Goal: Check status: Check status

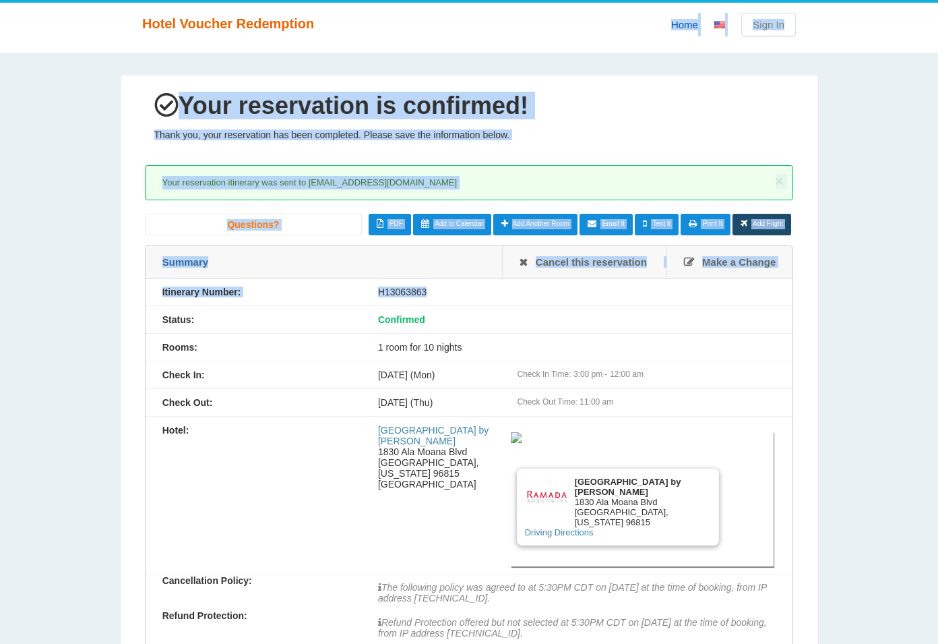
drag, startPoint x: 145, startPoint y: 67, endPoint x: 636, endPoint y: 372, distance: 577.7
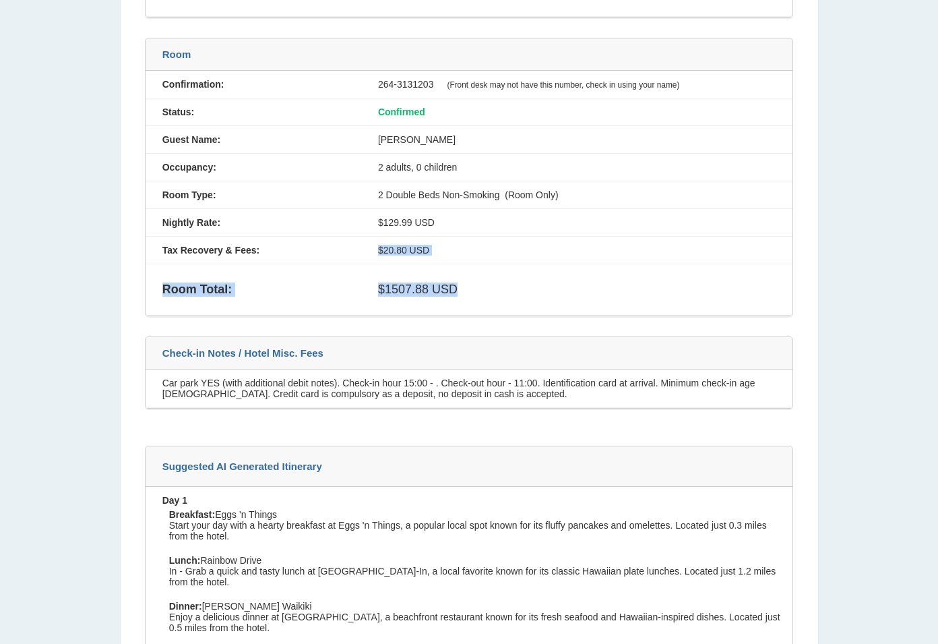
drag, startPoint x: 553, startPoint y: 316, endPoint x: 246, endPoint y: 257, distance: 312.4
click at [336, 212] on div "Confirmation: 264-3131203 (Front desk may not have this number, check in using …" at bounding box center [470, 193] width 648 height 245
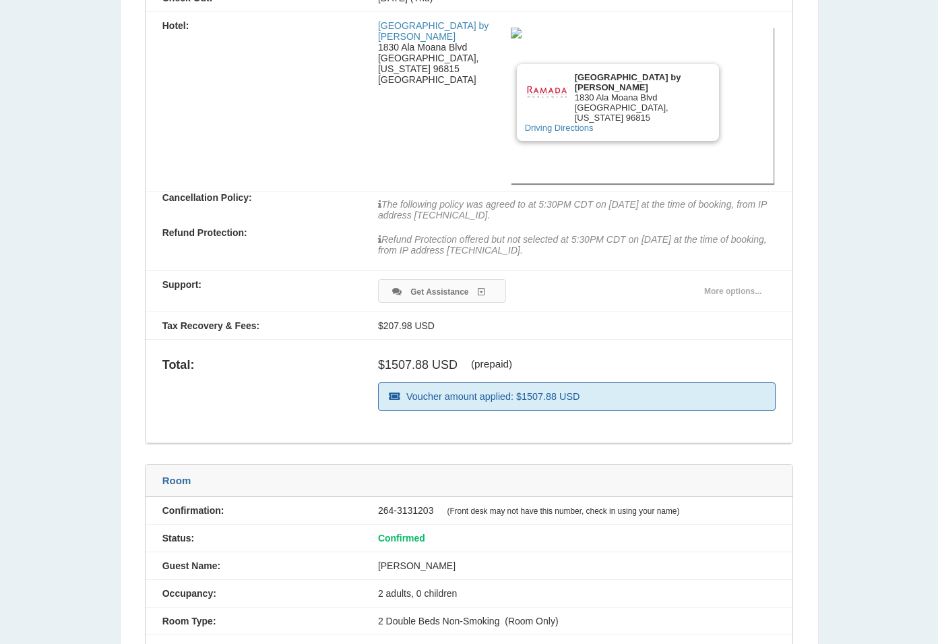
drag, startPoint x: 802, startPoint y: 490, endPoint x: 330, endPoint y: 397, distance: 481.0
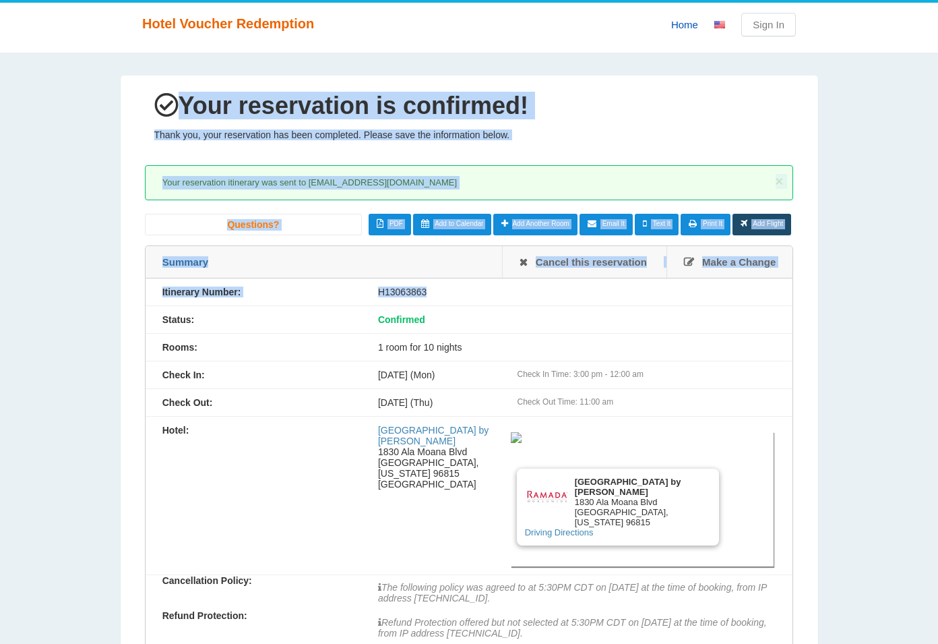
drag, startPoint x: 98, startPoint y: 80, endPoint x: 540, endPoint y: 365, distance: 526.0
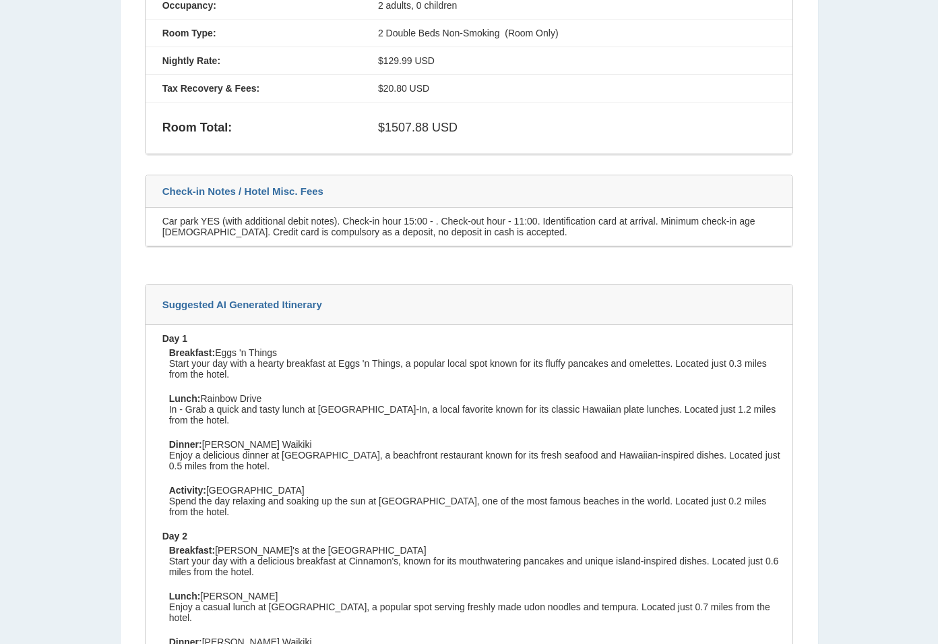
drag, startPoint x: 711, startPoint y: 378, endPoint x: 202, endPoint y: 42, distance: 609.4
click at [413, 73] on div "Your reservation is confirmed! Thank you, your reservation has been completed. …" at bounding box center [470, 432] width 698 height 2655
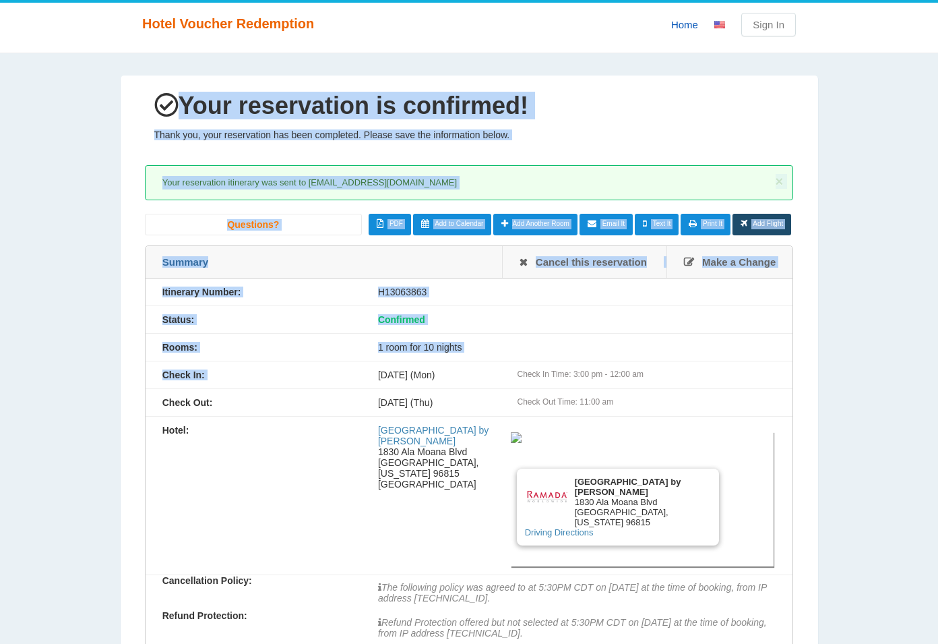
drag, startPoint x: 133, startPoint y: 80, endPoint x: 572, endPoint y: 418, distance: 553.8
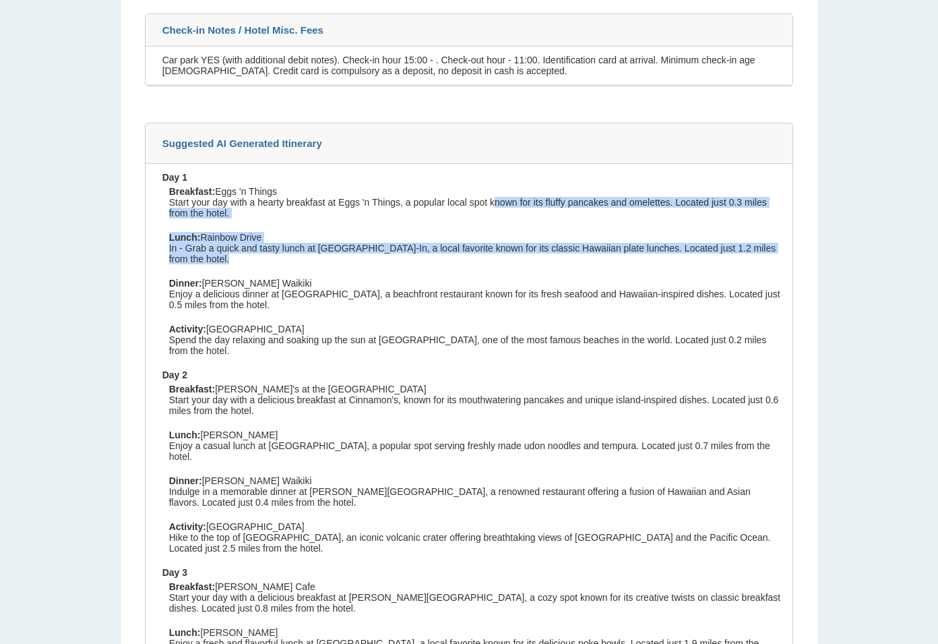
drag, startPoint x: 575, startPoint y: 228, endPoint x: 121, endPoint y: 144, distance: 462.1
click at [398, 152] on div "Suggested AI Generated Itinerary Day 1 Breakfast: Eggs 'n Things Start your day…" at bounding box center [469, 448] width 649 height 651
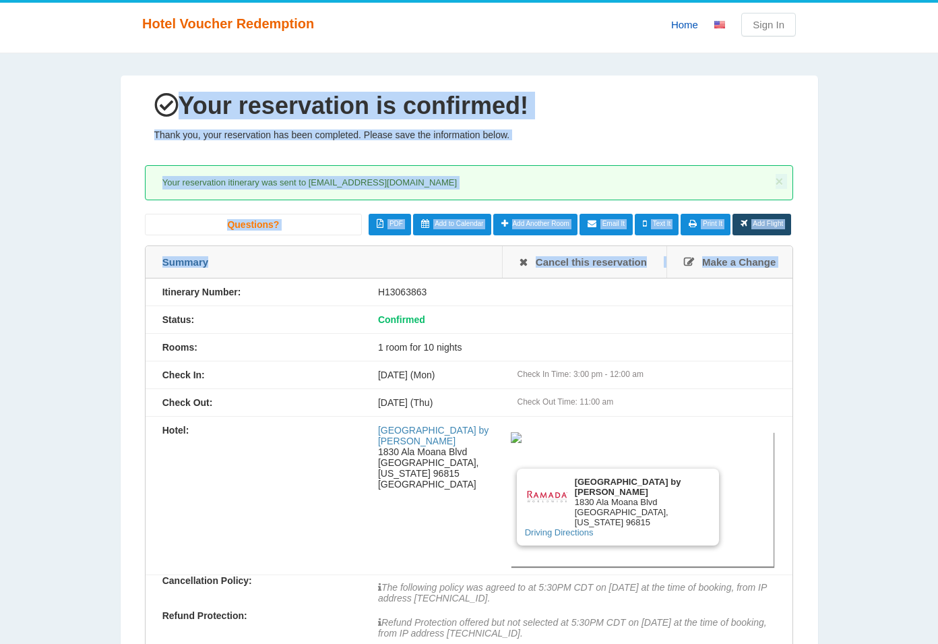
drag, startPoint x: 283, startPoint y: 239, endPoint x: 557, endPoint y: 367, distance: 302.5
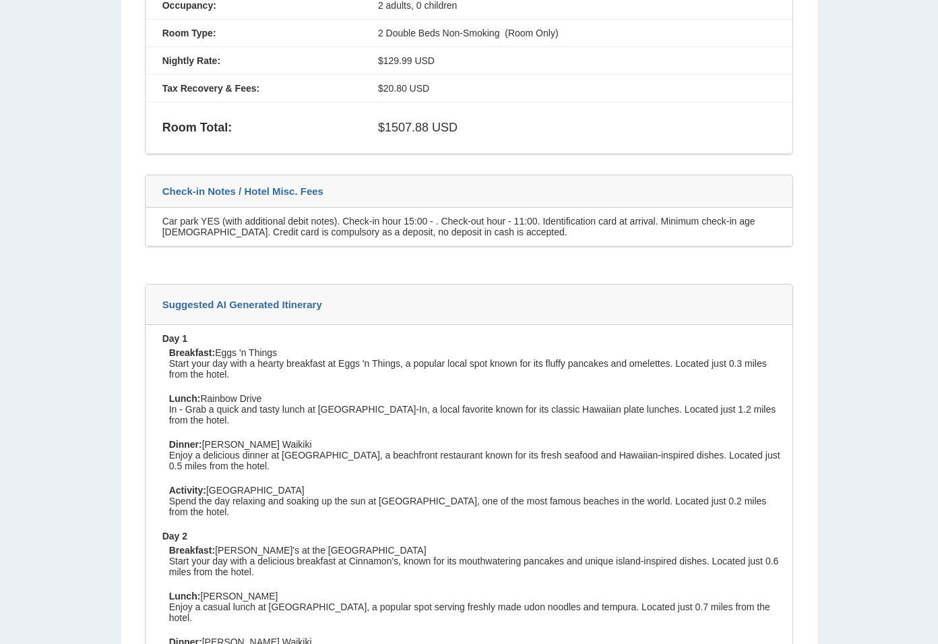
drag, startPoint x: 640, startPoint y: 297, endPoint x: 113, endPoint y: 193, distance: 537.8
click at [429, 231] on div "Your reservation is confirmed! Thank you, your reservation has been completed. …" at bounding box center [470, 432] width 698 height 2655
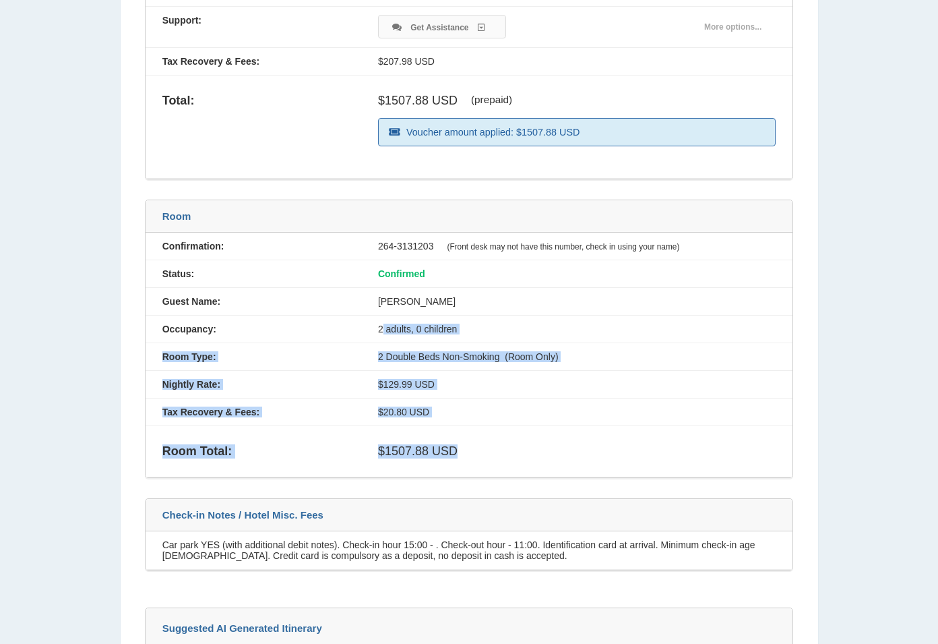
drag, startPoint x: 851, startPoint y: 462, endPoint x: 305, endPoint y: 302, distance: 568.9
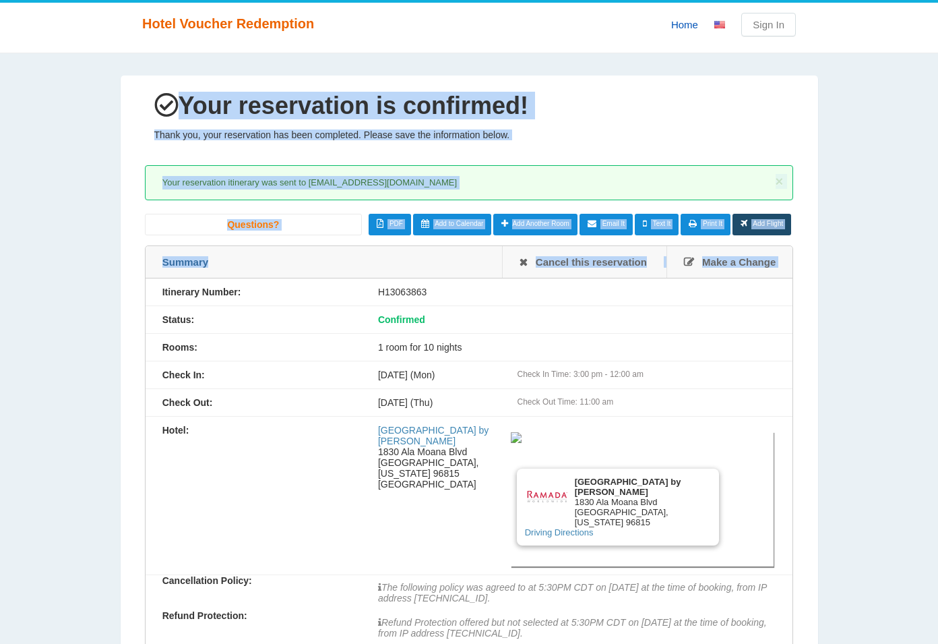
drag, startPoint x: 65, startPoint y: 97, endPoint x: 584, endPoint y: 428, distance: 615.1
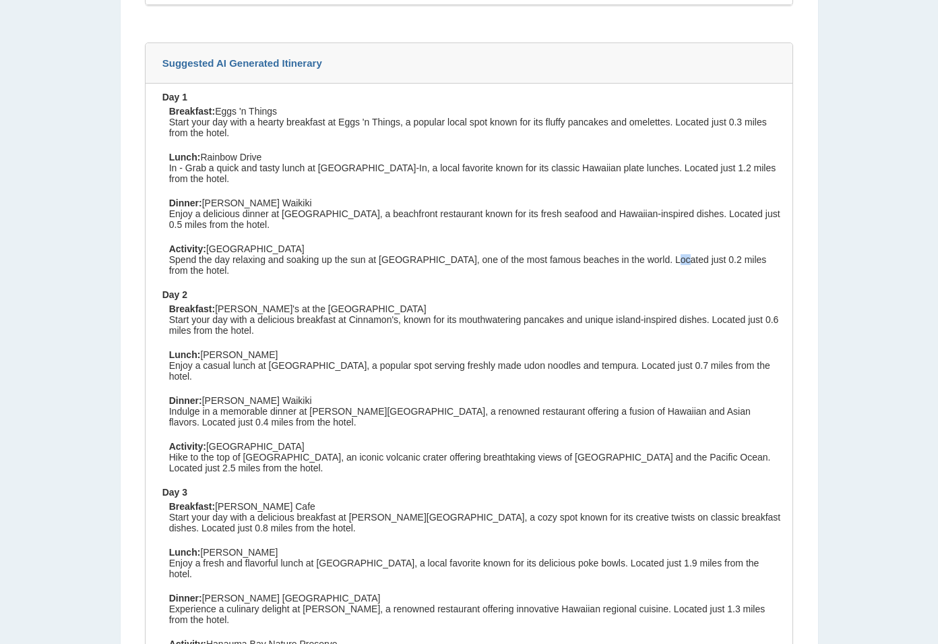
drag, startPoint x: 731, startPoint y: 259, endPoint x: 501, endPoint y: 147, distance: 255.7
click at [574, 174] on div "Breakfast: Eggs 'n Things Start your day with a hearty breakfast at Eggs 'n Thi…" at bounding box center [472, 194] width 621 height 177
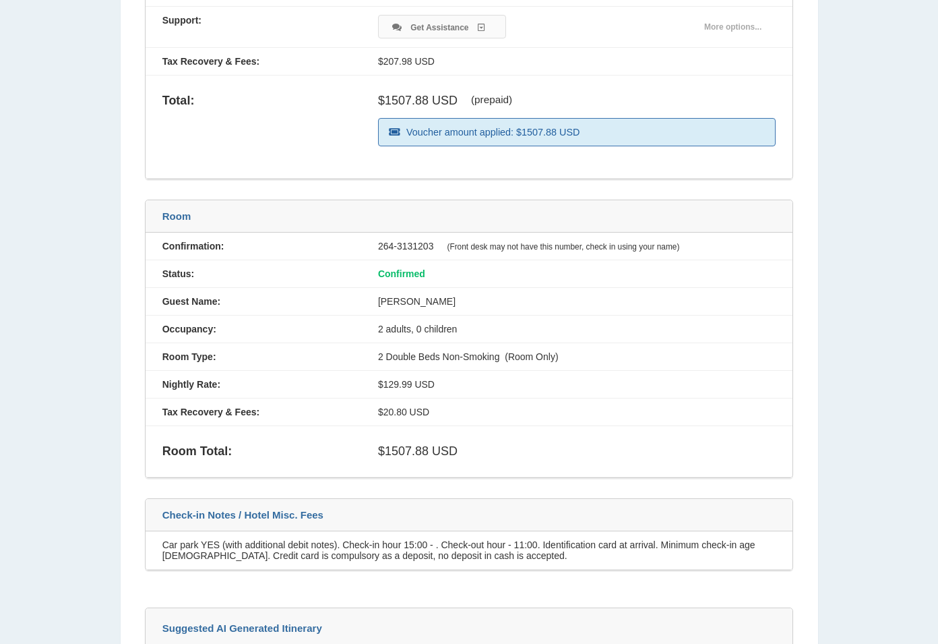
drag, startPoint x: 471, startPoint y: 263, endPoint x: 316, endPoint y: 190, distance: 171.3
click at [316, 190] on div "× Your reservation itinerary was sent to [EMAIL_ADDRESS][DOMAIN_NAME] Receipt f…" at bounding box center [469, 35] width 649 height 1069
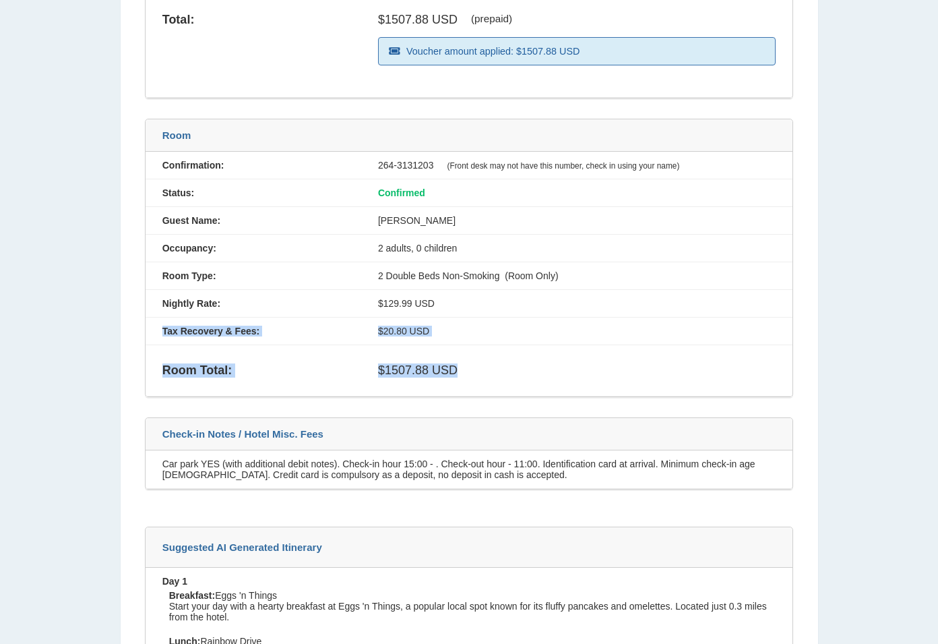
click at [315, 124] on div "Room Confirmation: 264-3131203 (Front desk may not have this number, check in u…" at bounding box center [469, 258] width 649 height 278
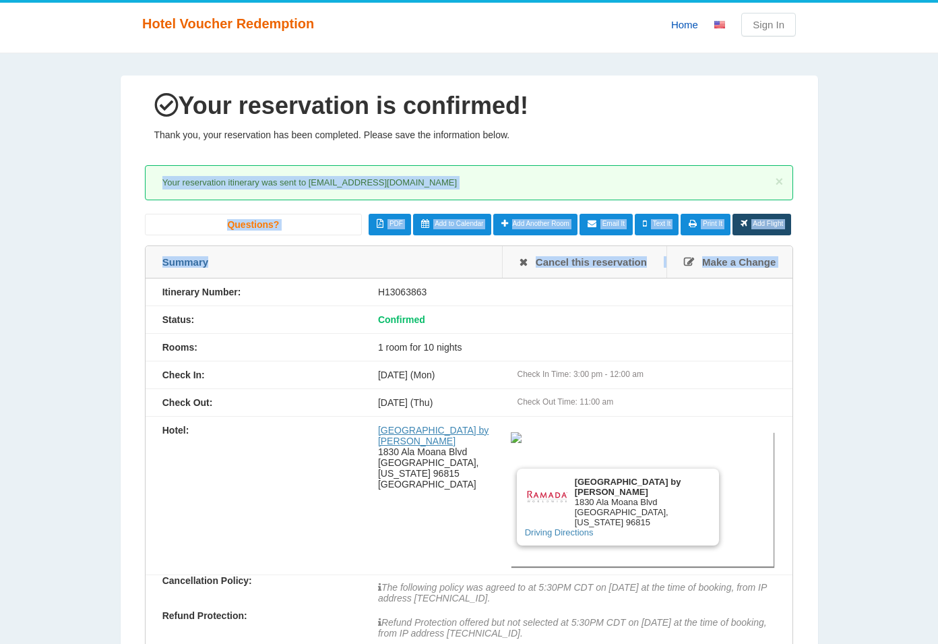
drag, startPoint x: 324, startPoint y: 322, endPoint x: 490, endPoint y: 427, distance: 197.3
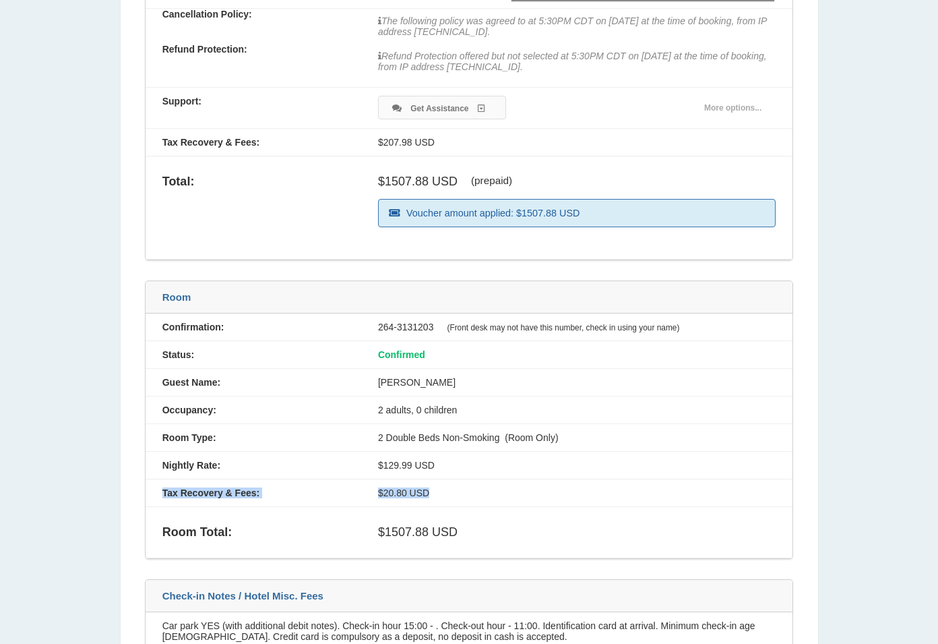
click at [407, 400] on div "Confirmation: 264-3131203 (Front desk may not have this number, check in using …" at bounding box center [470, 435] width 648 height 245
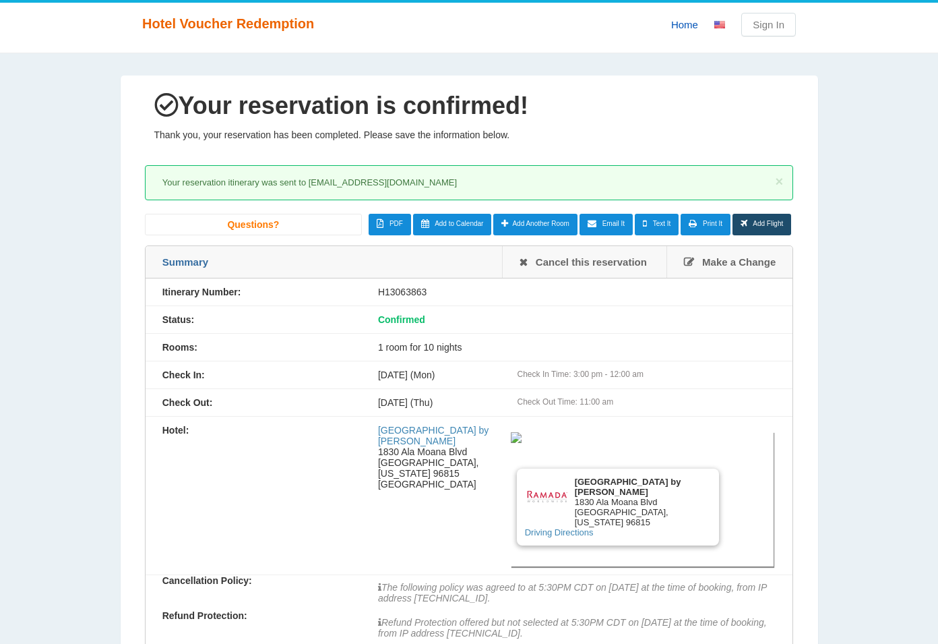
drag, startPoint x: 376, startPoint y: 337, endPoint x: 569, endPoint y: 454, distance: 225.3
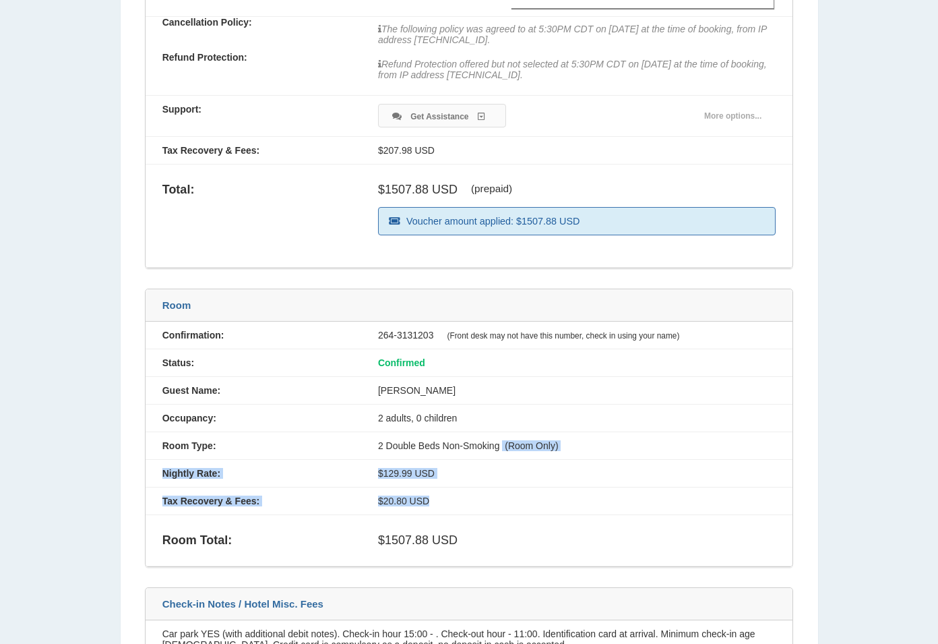
drag, startPoint x: 322, startPoint y: 408, endPoint x: 272, endPoint y: 394, distance: 51.7
click at [272, 394] on div "Confirmation: 264-3131203 (Front desk may not have this number, check in using …" at bounding box center [470, 444] width 648 height 245
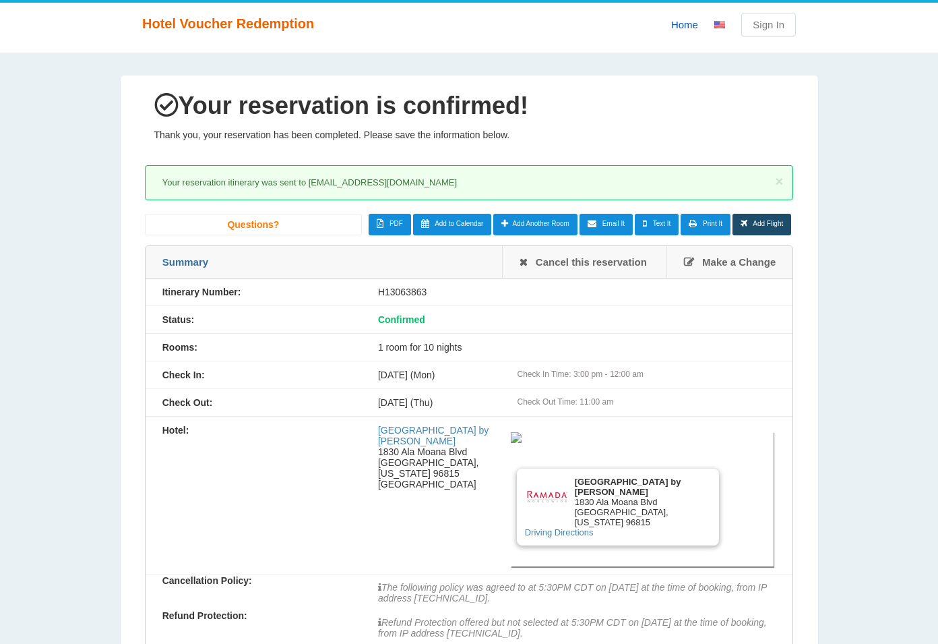
drag, startPoint x: 202, startPoint y: 137, endPoint x: 522, endPoint y: 523, distance: 501.3
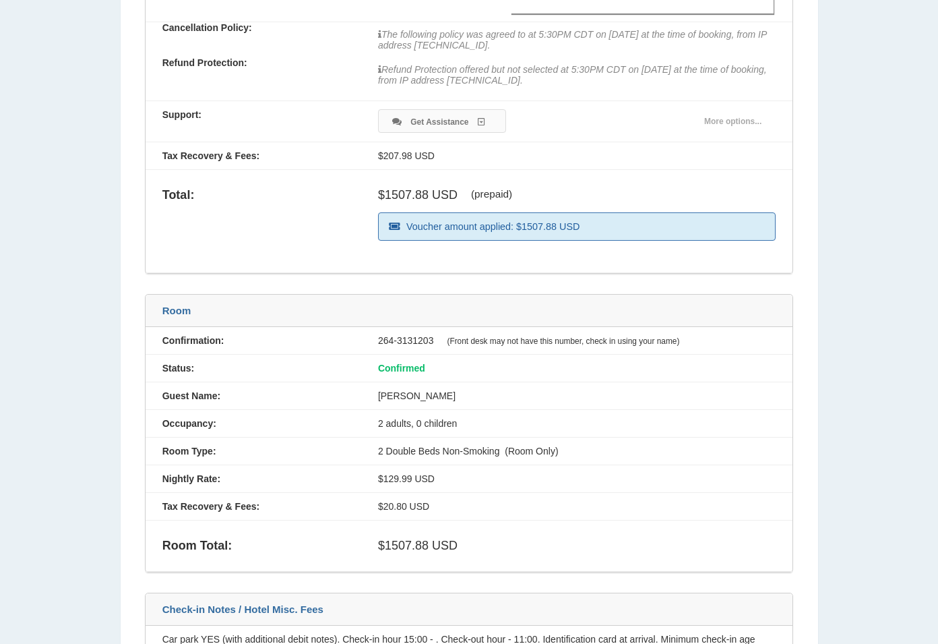
drag, startPoint x: 717, startPoint y: 582, endPoint x: 328, endPoint y: 350, distance: 452.9
click at [393, 381] on div "× Your reservation itinerary was sent to [EMAIL_ADDRESS][DOMAIN_NAME] Receipt f…" at bounding box center [469, 123] width 649 height 1083
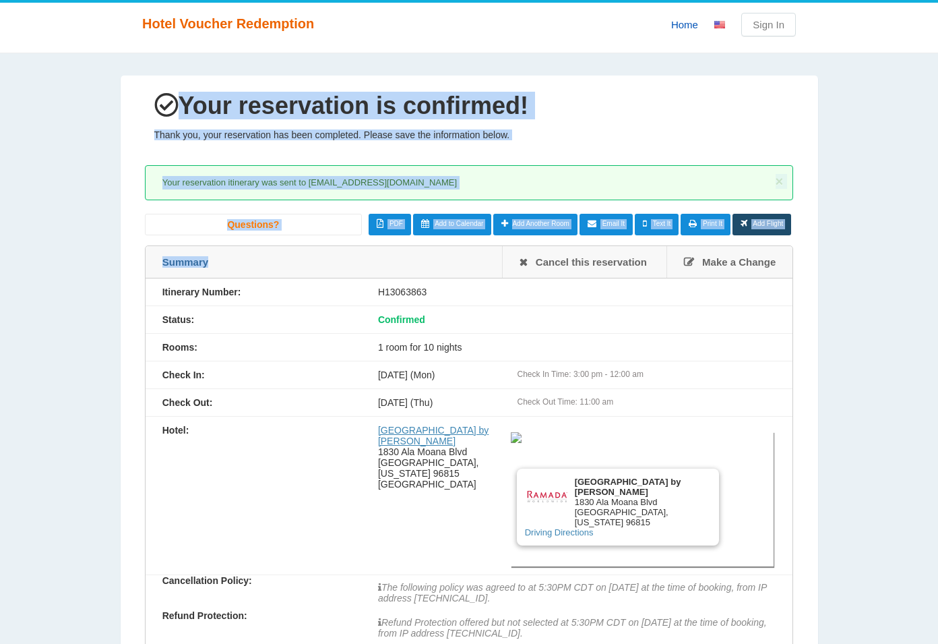
drag, startPoint x: 132, startPoint y: 102, endPoint x: 492, endPoint y: 430, distance: 487.2
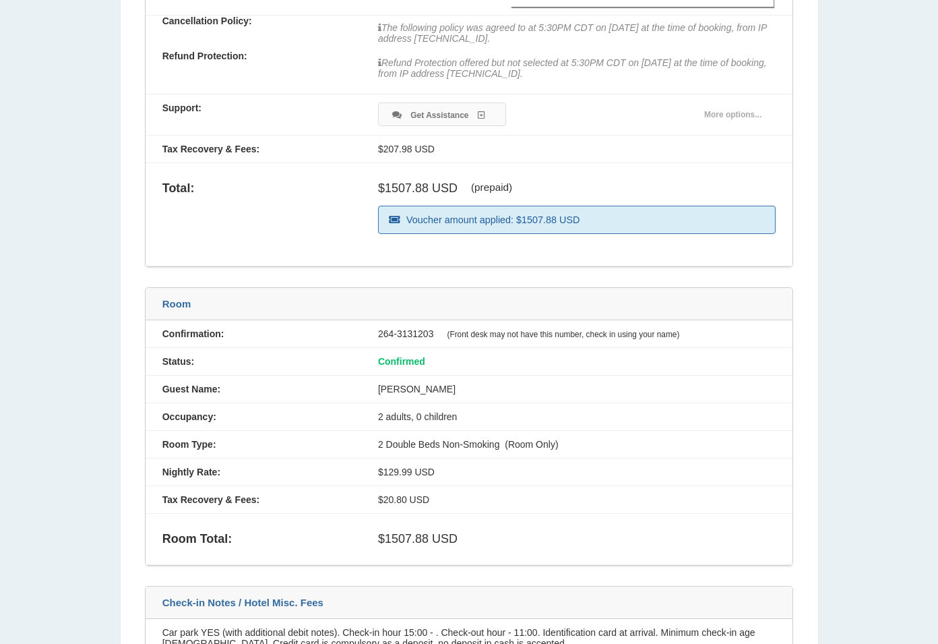
drag, startPoint x: 611, startPoint y: 492, endPoint x: 245, endPoint y: 344, distance: 394.3
click at [406, 404] on div "Confirmation: 264-3131203 (Front desk may not have this number, check in using …" at bounding box center [470, 442] width 648 height 245
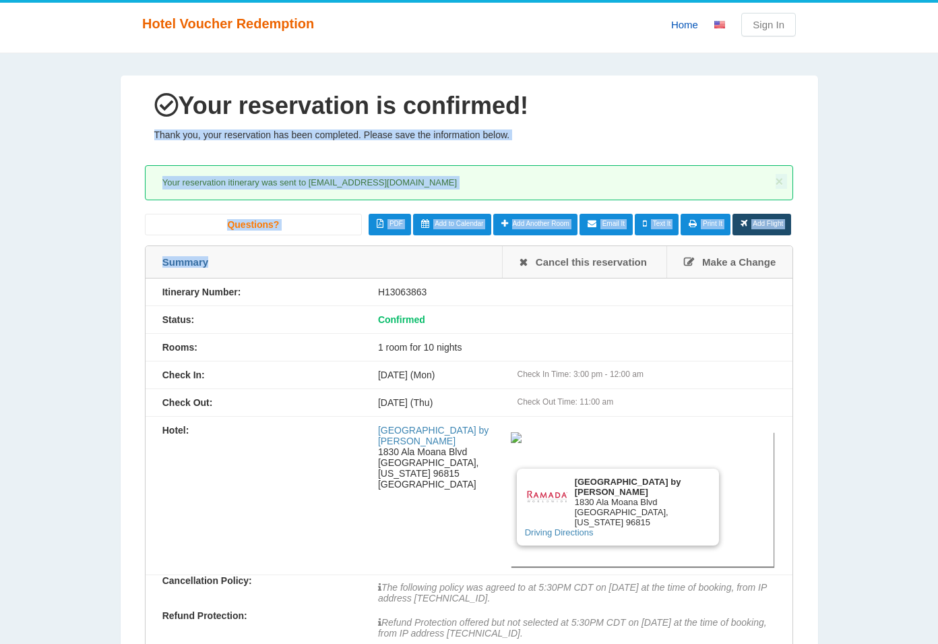
drag, startPoint x: 150, startPoint y: 120, endPoint x: 649, endPoint y: 460, distance: 604.0
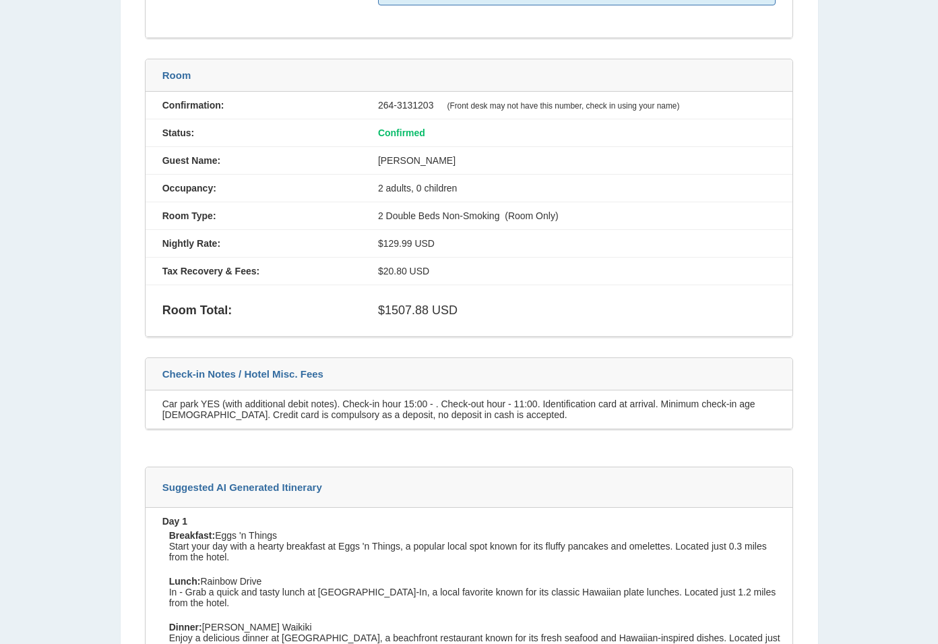
drag, startPoint x: 720, startPoint y: 292, endPoint x: 357, endPoint y: 157, distance: 387.6
click at [452, 192] on div "Confirmation: 264-3131203 (Front desk may not have this number, check in using …" at bounding box center [470, 214] width 648 height 245
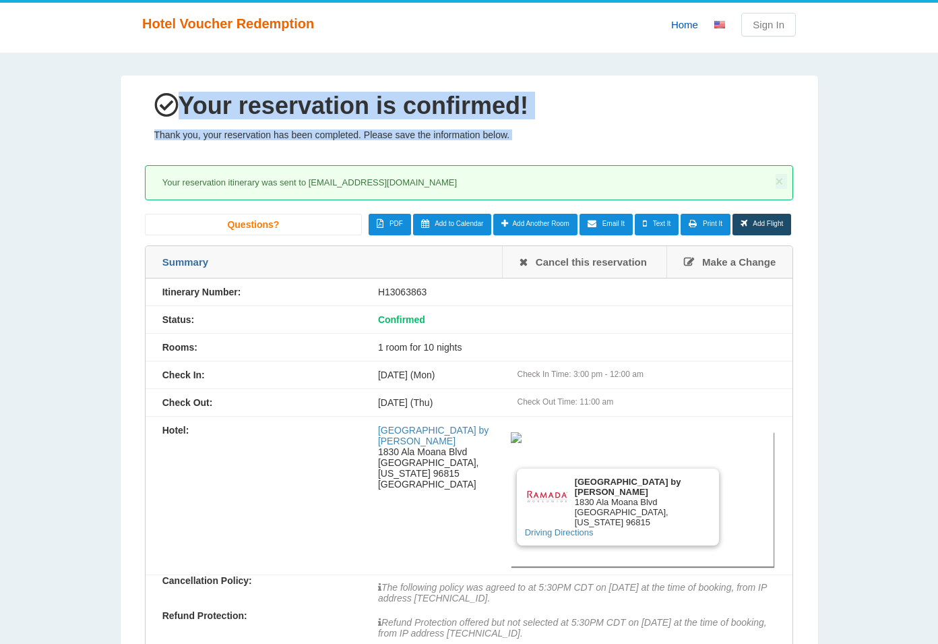
drag, startPoint x: 164, startPoint y: 95, endPoint x: 586, endPoint y: 438, distance: 544.0
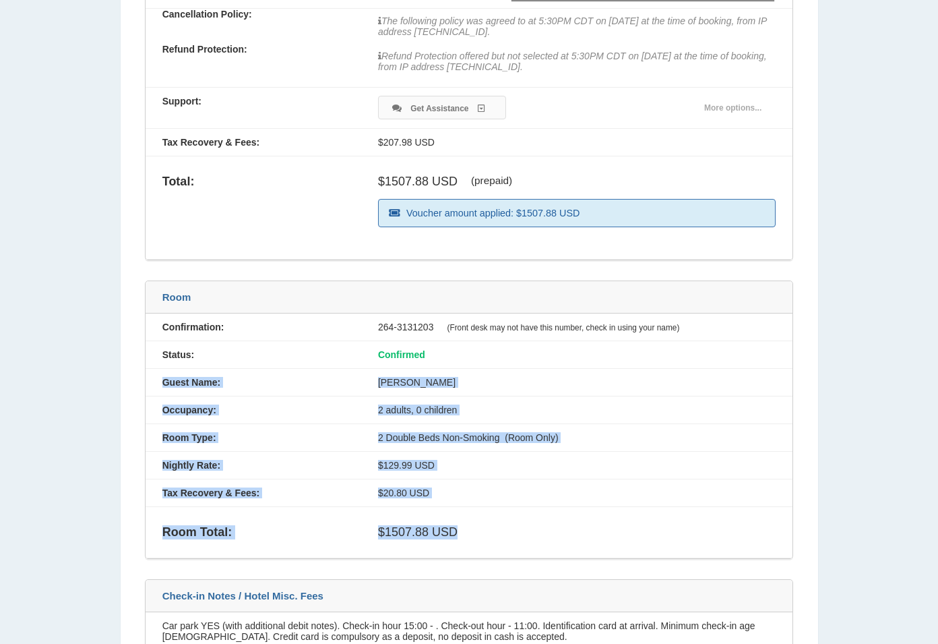
drag, startPoint x: 491, startPoint y: 495, endPoint x: 136, endPoint y: 313, distance: 399.8
click at [208, 353] on div "Confirmation: 264-3131203 (Front desk may not have this number, check in using …" at bounding box center [470, 435] width 648 height 245
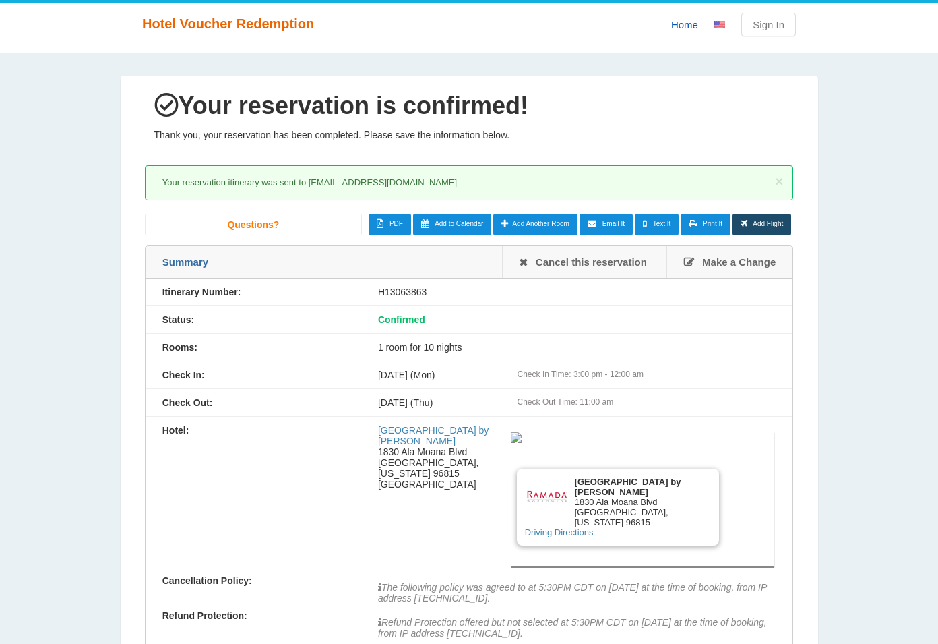
drag, startPoint x: 174, startPoint y: 125, endPoint x: 481, endPoint y: 452, distance: 448.3
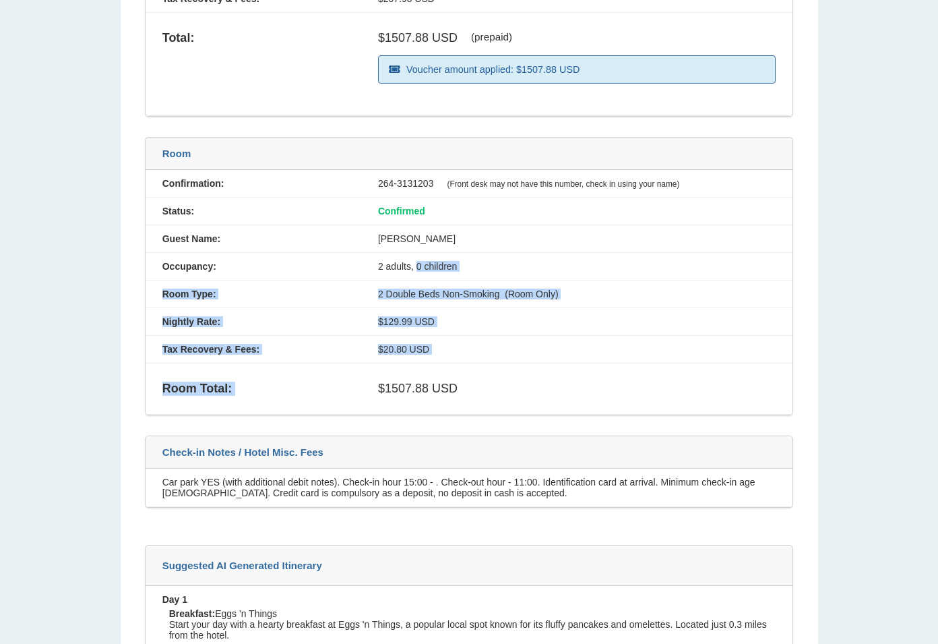
click at [281, 202] on div "Confirmation: 264-3131203 (Front desk may not have this number, check in using …" at bounding box center [470, 292] width 648 height 245
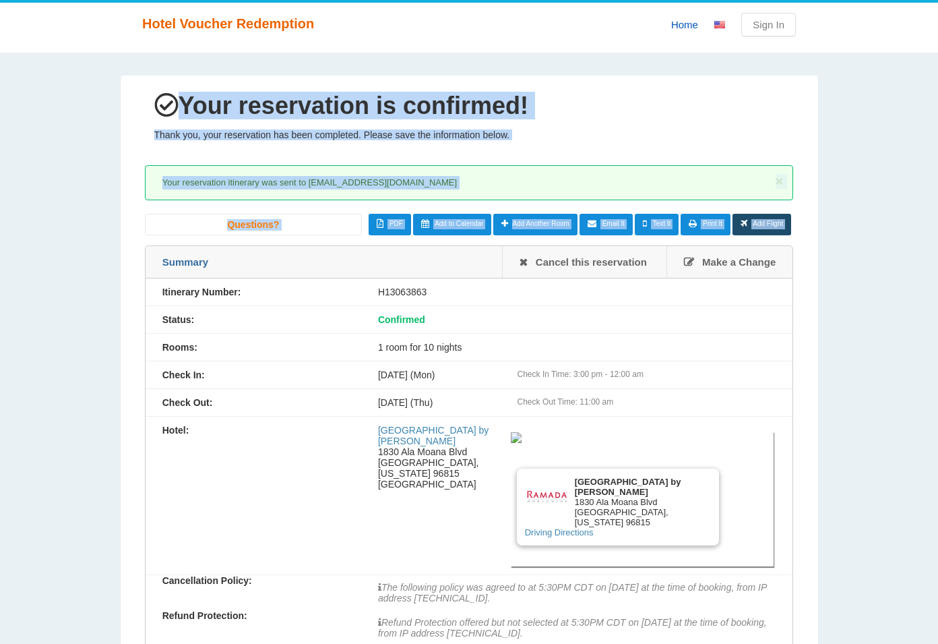
drag, startPoint x: 73, startPoint y: 126, endPoint x: 468, endPoint y: 378, distance: 468.3
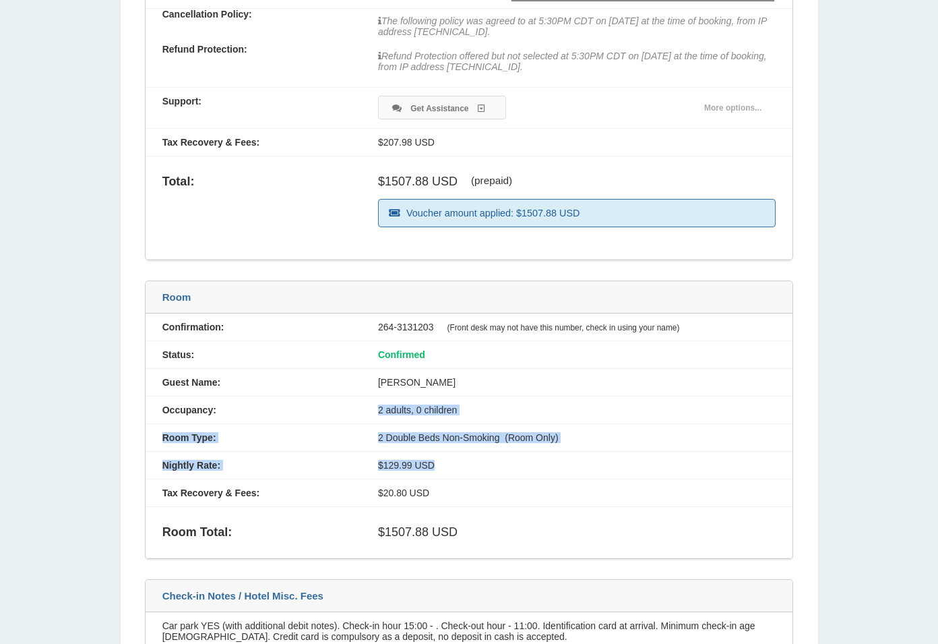
drag, startPoint x: 702, startPoint y: 461, endPoint x: 366, endPoint y: 214, distance: 417.0
click at [420, 242] on div "× Your reservation itinerary was sent to [EMAIL_ADDRESS][DOMAIN_NAME] Receipt f…" at bounding box center [469, 116] width 649 height 1069
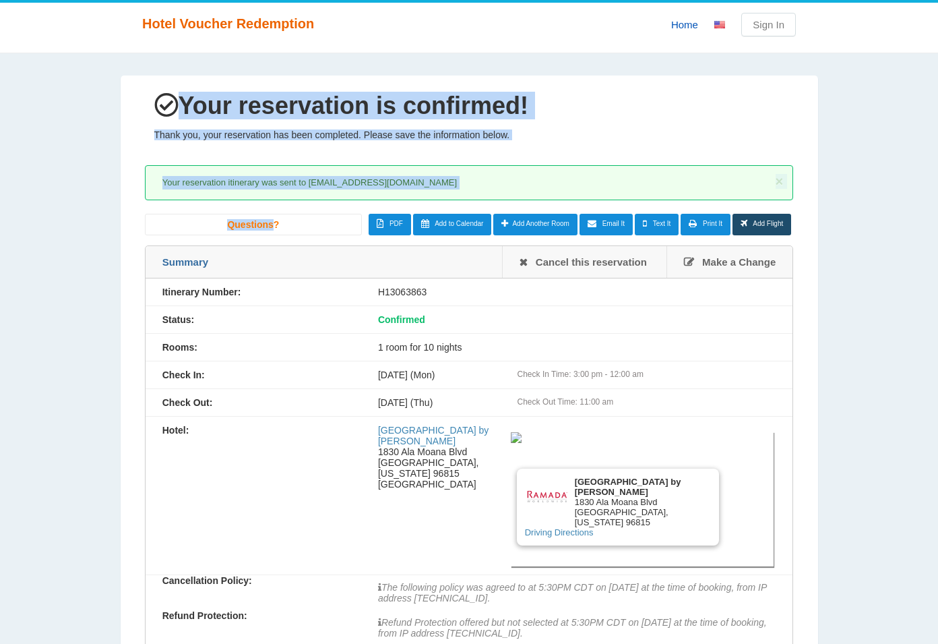
drag, startPoint x: 148, startPoint y: 115, endPoint x: 413, endPoint y: 313, distance: 330.5
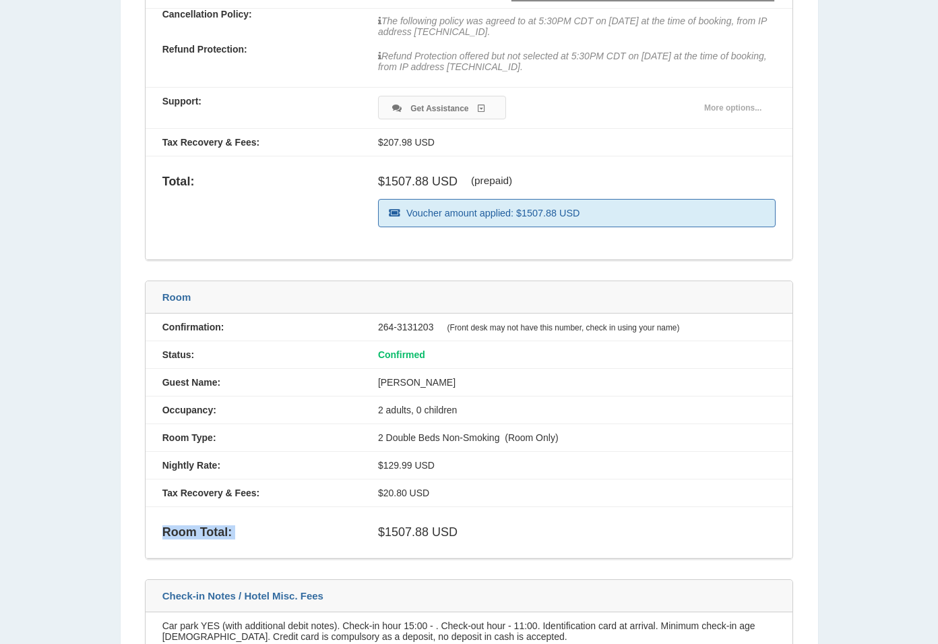
drag, startPoint x: 646, startPoint y: 507, endPoint x: 136, endPoint y: 323, distance: 542.5
click at [322, 378] on div "Confirmation: 264-3131203 (Front desk may not have this number, check in using …" at bounding box center [470, 435] width 648 height 245
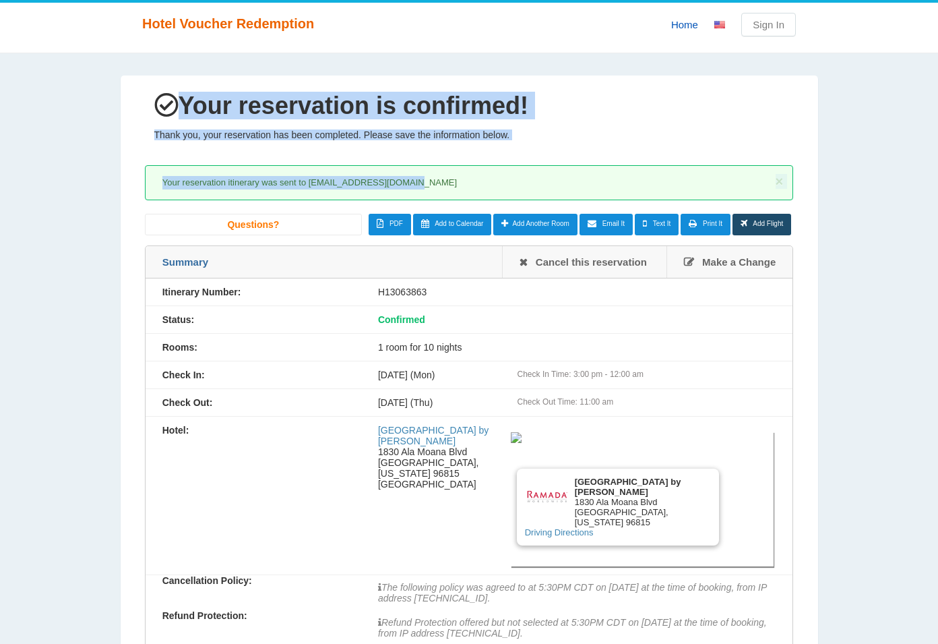
drag, startPoint x: 489, startPoint y: 379, endPoint x: 584, endPoint y: 435, distance: 110.9
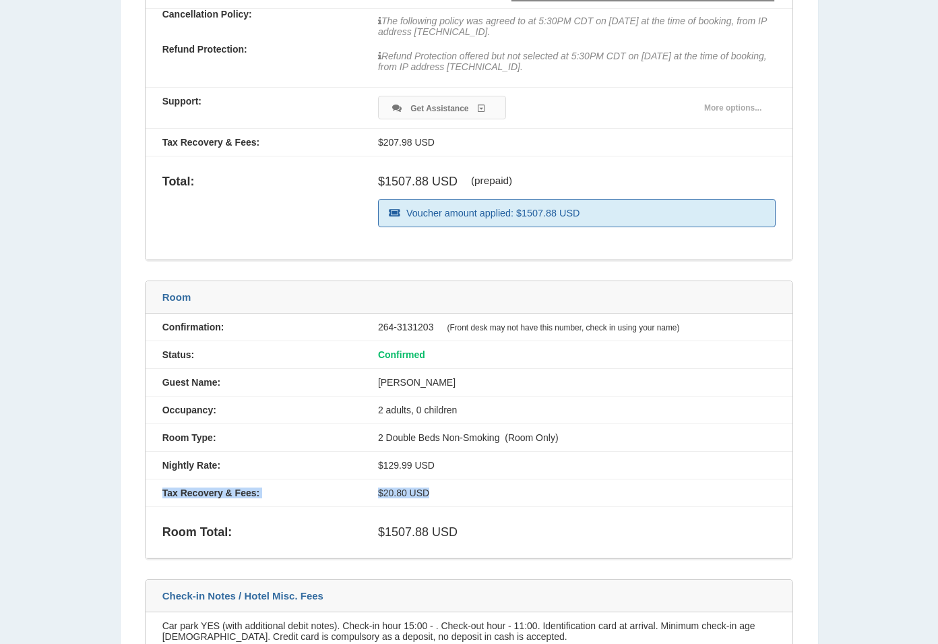
drag, startPoint x: 713, startPoint y: 493, endPoint x: 187, endPoint y: 326, distance: 551.1
click at [356, 375] on div "Confirmation: 264-3131203 (Front desk may not have this number, check in using …" at bounding box center [470, 435] width 648 height 245
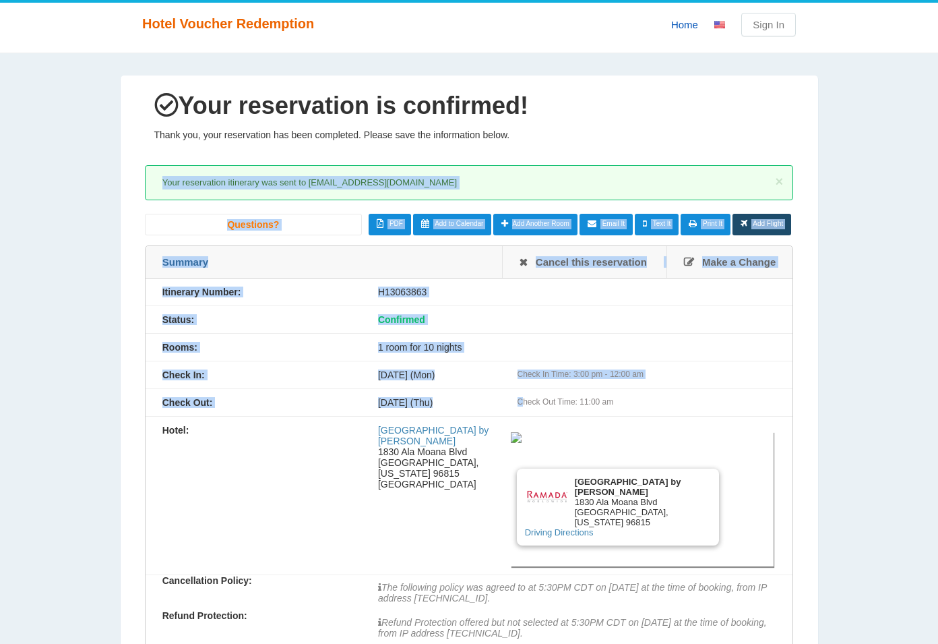
drag, startPoint x: 139, startPoint y: 176, endPoint x: 772, endPoint y: 483, distance: 703.4
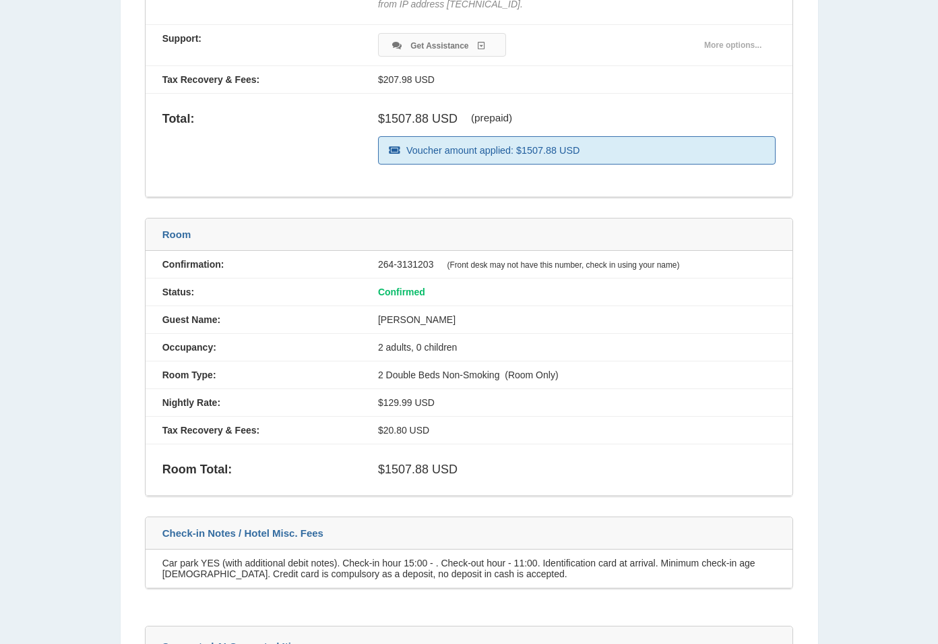
drag
click at [291, 410] on div "× Your reservation itinerary was sent to [EMAIL_ADDRESS][DOMAIN_NAME] Receipt f…" at bounding box center [469, 53] width 649 height 1069
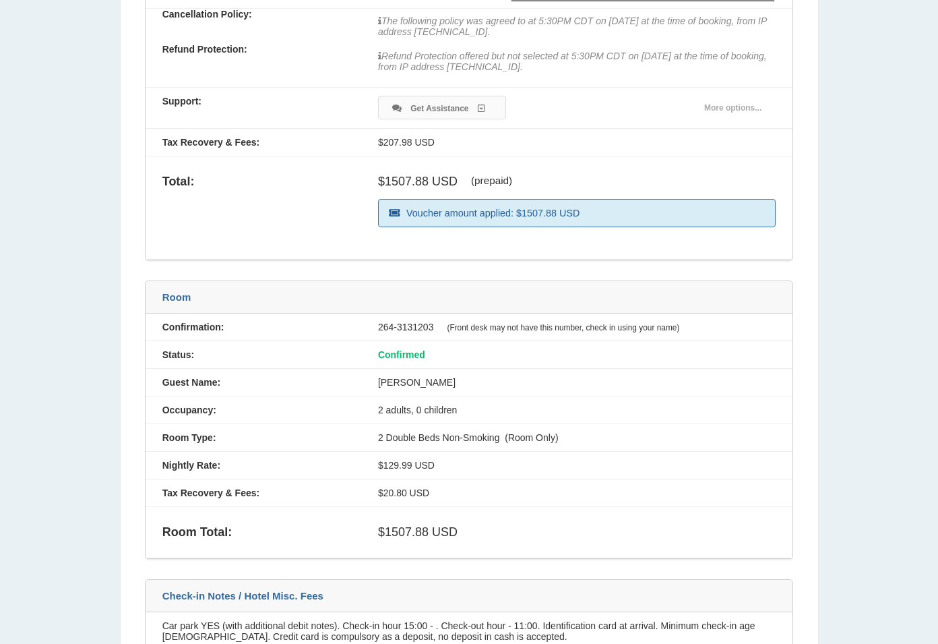
click at [406, 401] on div "Confirmation: 264-3131203 (Front desk may not have this number, check in using …" at bounding box center [470, 435] width 648 height 245
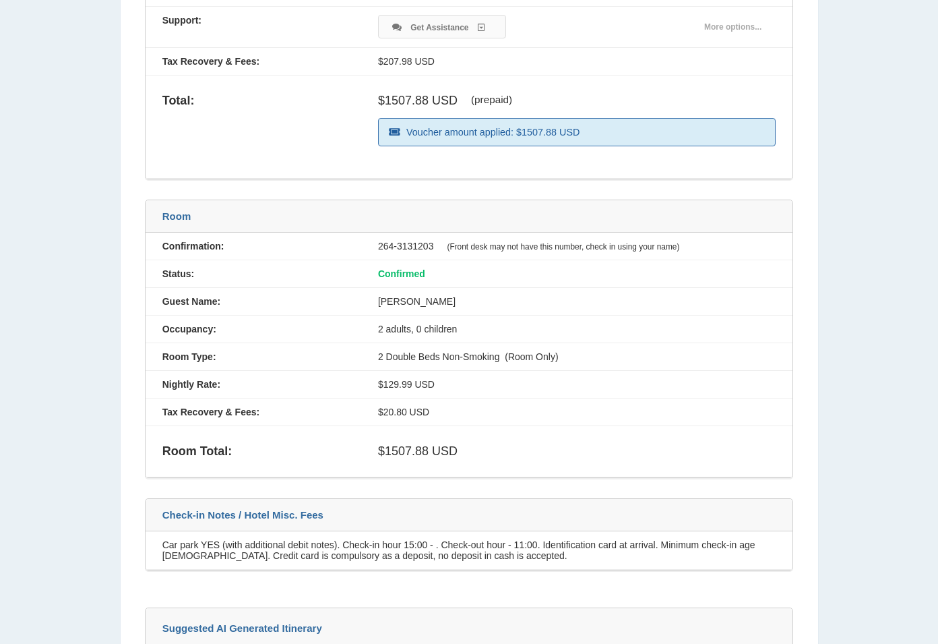
click at [429, 347] on div "Confirmation: 264-3131203 (Front desk may not have this number, check in using …" at bounding box center [470, 355] width 648 height 245
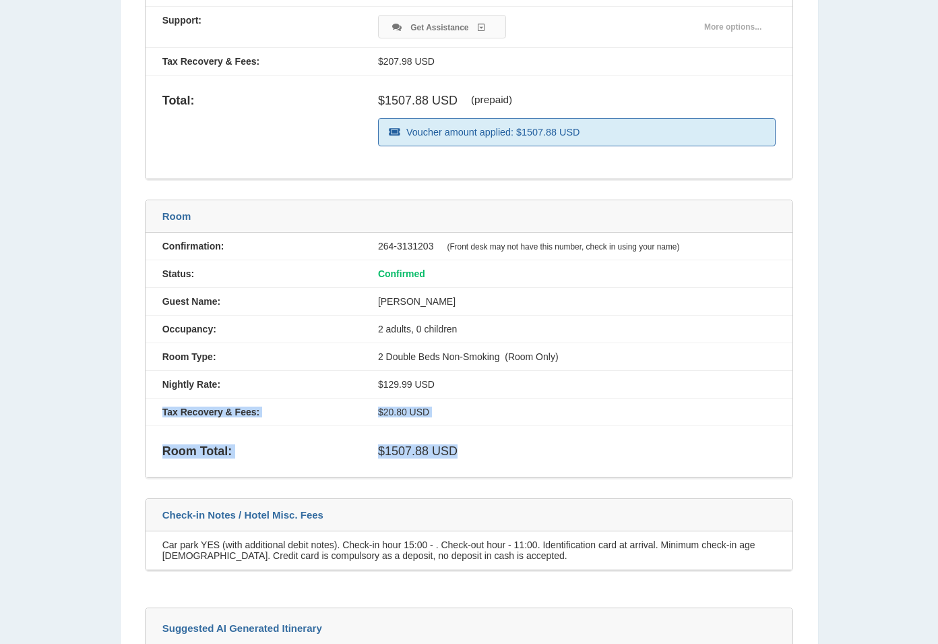
click at [445, 349] on div "× Your reservation itinerary was sent to [EMAIL_ADDRESS][DOMAIN_NAME] Receipt f…" at bounding box center [469, 35] width 649 height 1069
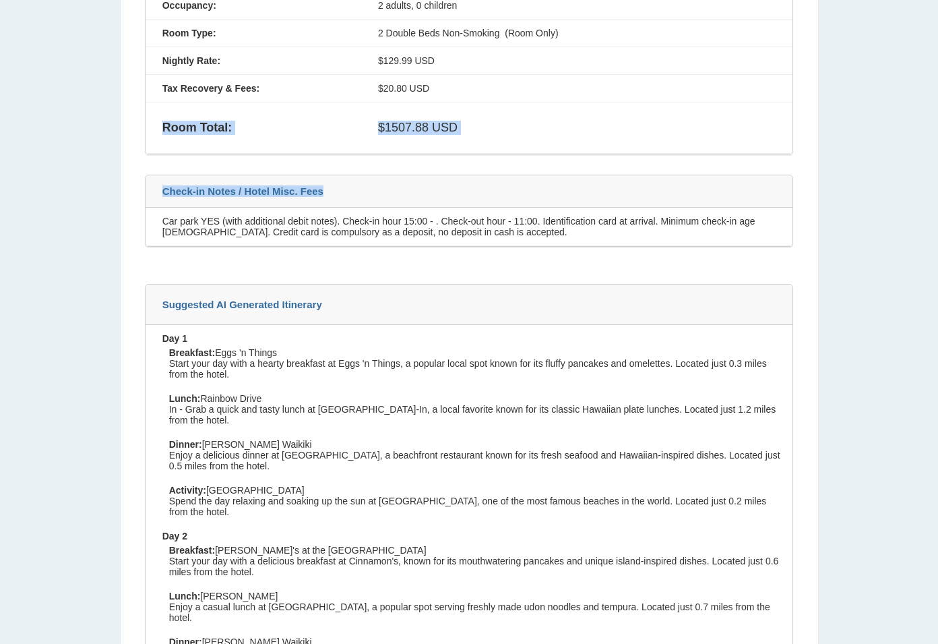
click at [179, 0] on html "Hotel Voucher Redemption Home Sign In Your reservation is confirmed! Thank you,…" at bounding box center [469, 446] width 938 height 2834
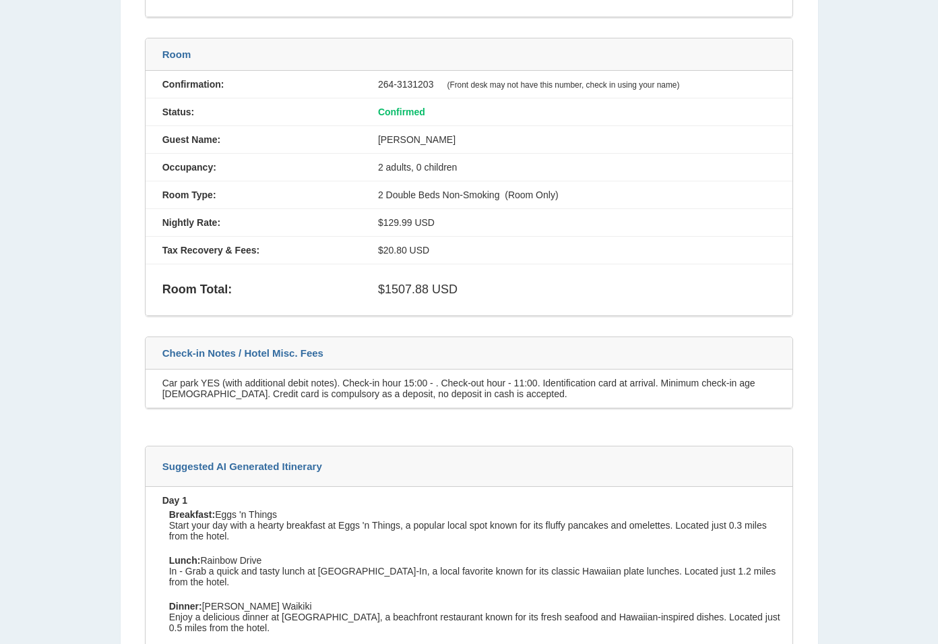
click at [384, 110] on div "Your reservation is confirmed! Thank you, your reservation has been completed. …" at bounding box center [469, 603] width 938 height 2719
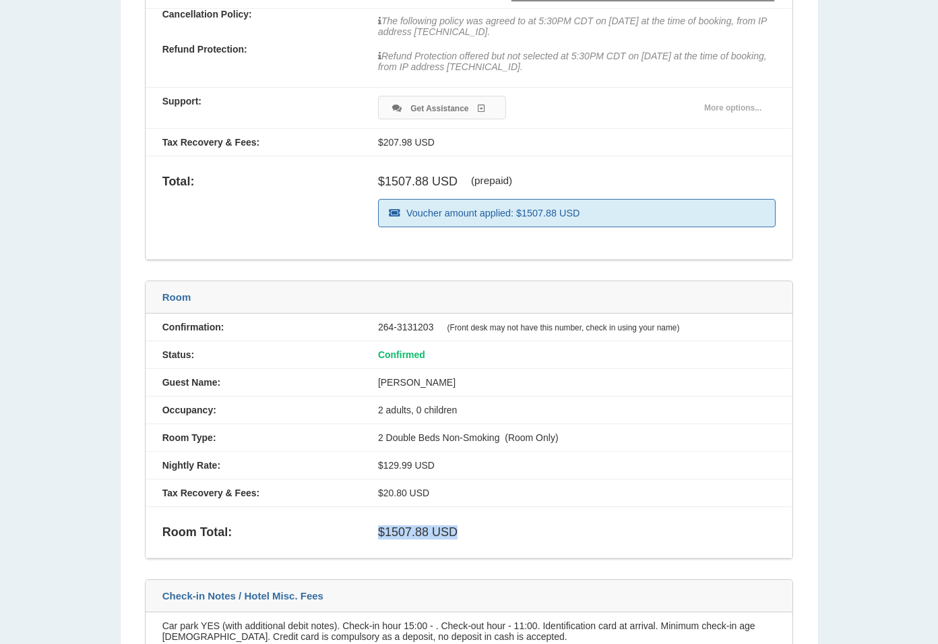
click at [224, 366] on div "Confirmation: 264-3131203 (Front desk may not have this number, check in using …" at bounding box center [470, 435] width 648 height 245
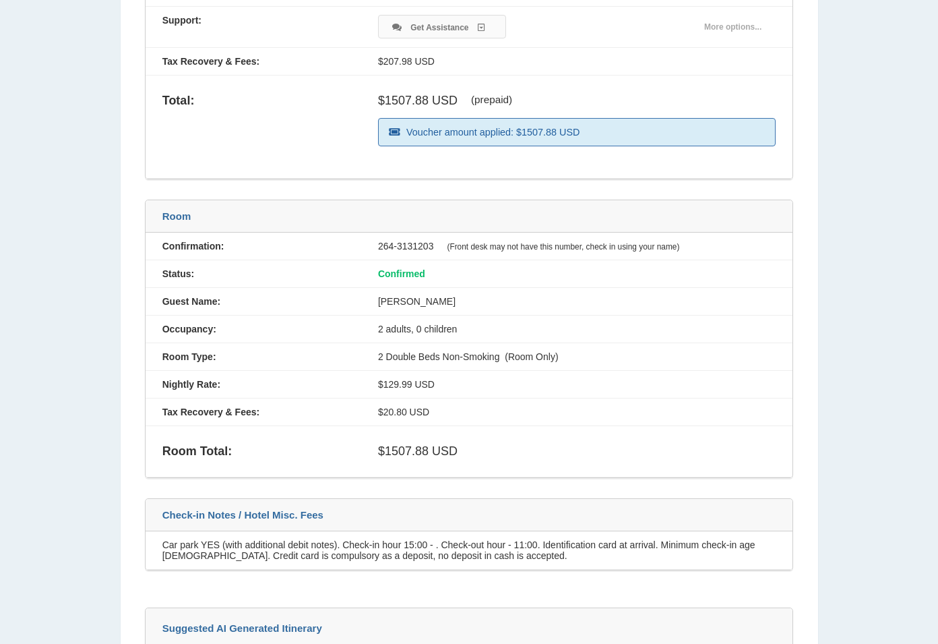
click at [424, 334] on div "× Your reservation itinerary was sent to [EMAIL_ADDRESS][DOMAIN_NAME] Receipt f…" at bounding box center [469, 35] width 649 height 1069
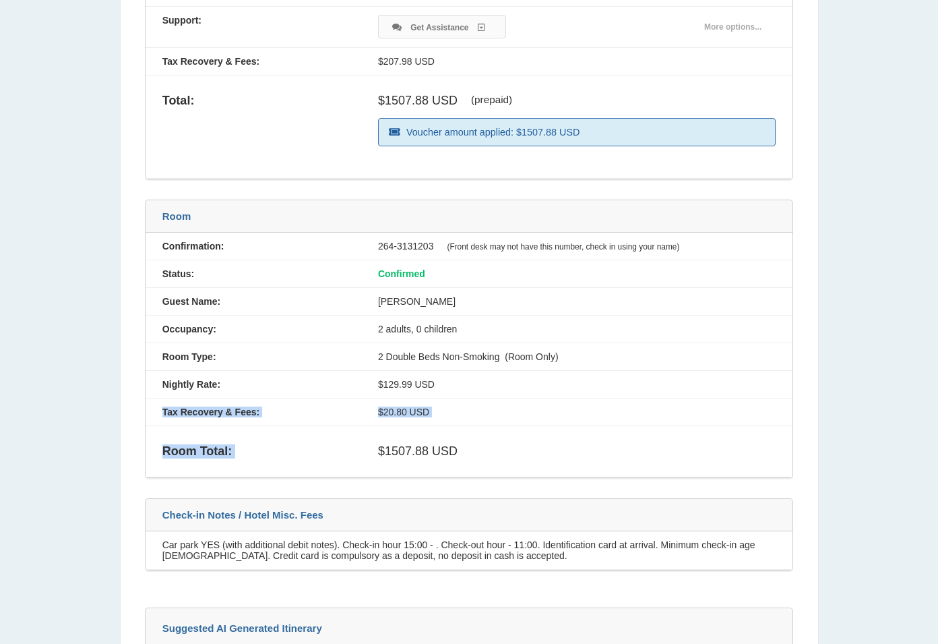
click at [394, 332] on div "Confirmation: 264-3131203 (Front desk may not have this number, check in using …" at bounding box center [470, 355] width 648 height 245
click at [146, 83] on div "Total: $1507.88 USD (prepaid) Voucher amount applied: $1507.88 USD" at bounding box center [470, 127] width 648 height 103
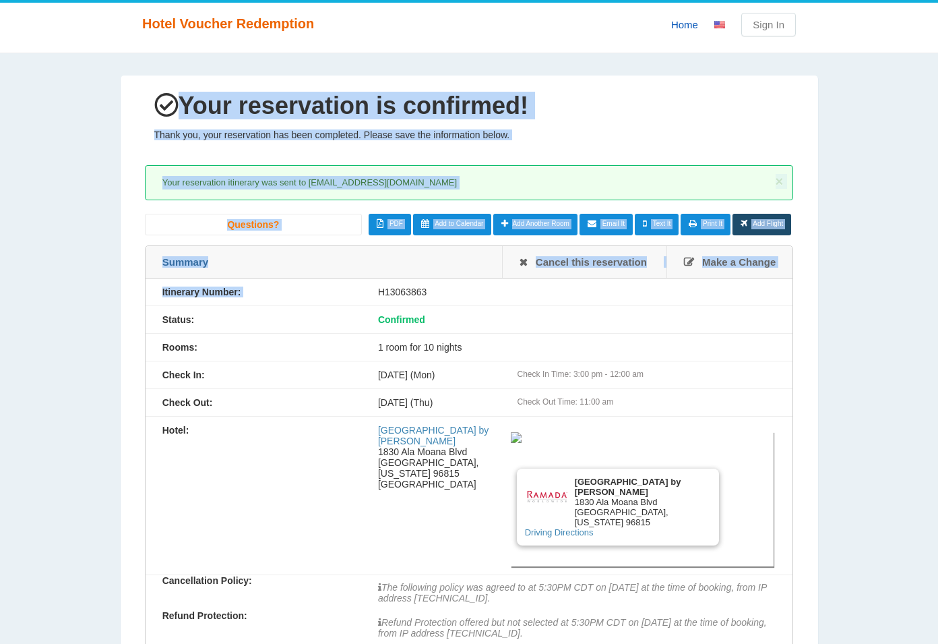
drag, startPoint x: 153, startPoint y: 71, endPoint x: 785, endPoint y: 394, distance: 710.0
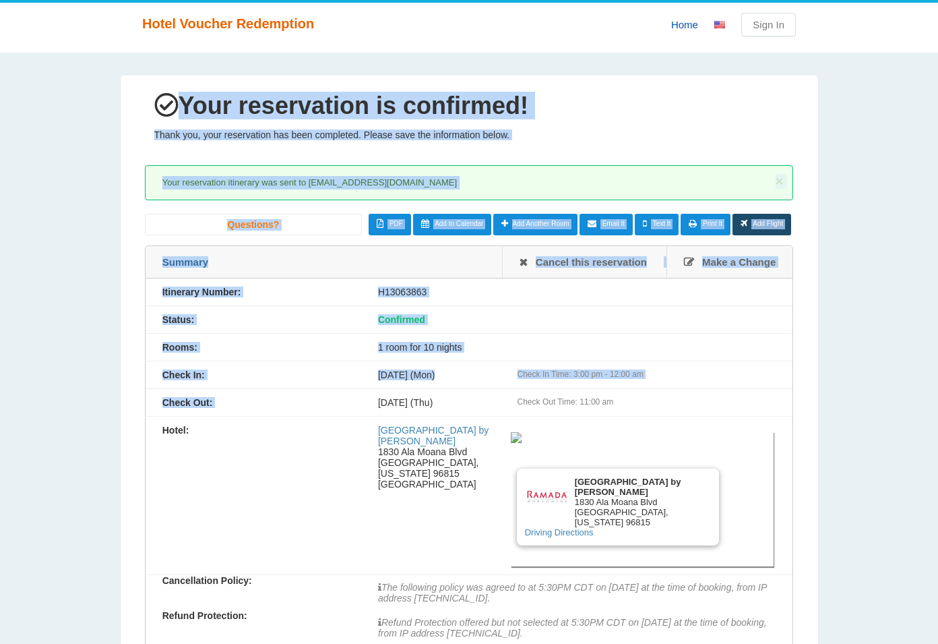
scroll to position [485, 0]
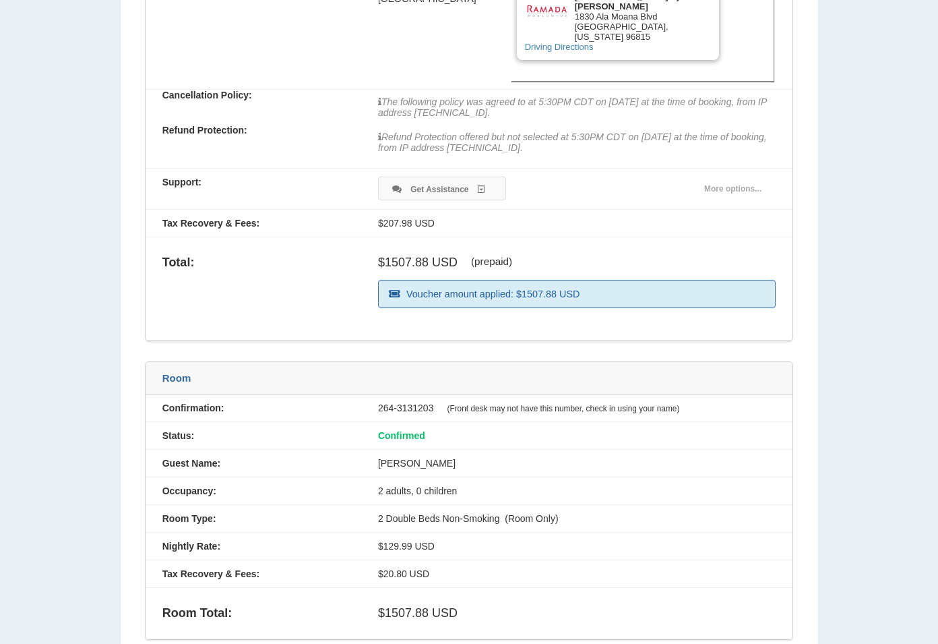
drag, startPoint x: 772, startPoint y: 532, endPoint x: 398, endPoint y: 404, distance: 394.8
click at [398, 404] on div "Confirmation: 264-3131203 (Front desk may not have this number, check in using …" at bounding box center [470, 516] width 648 height 245
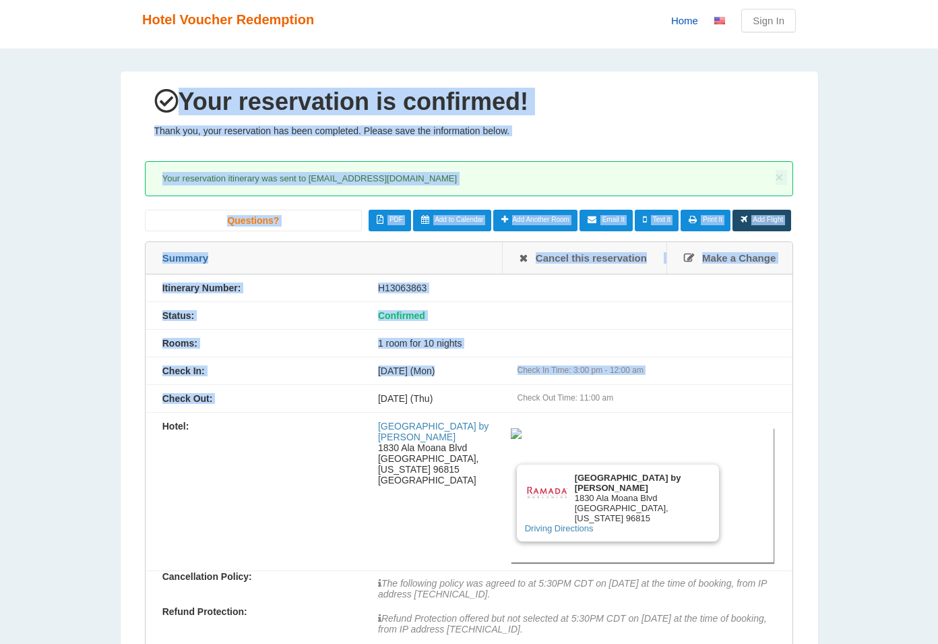
scroll to position [0, 0]
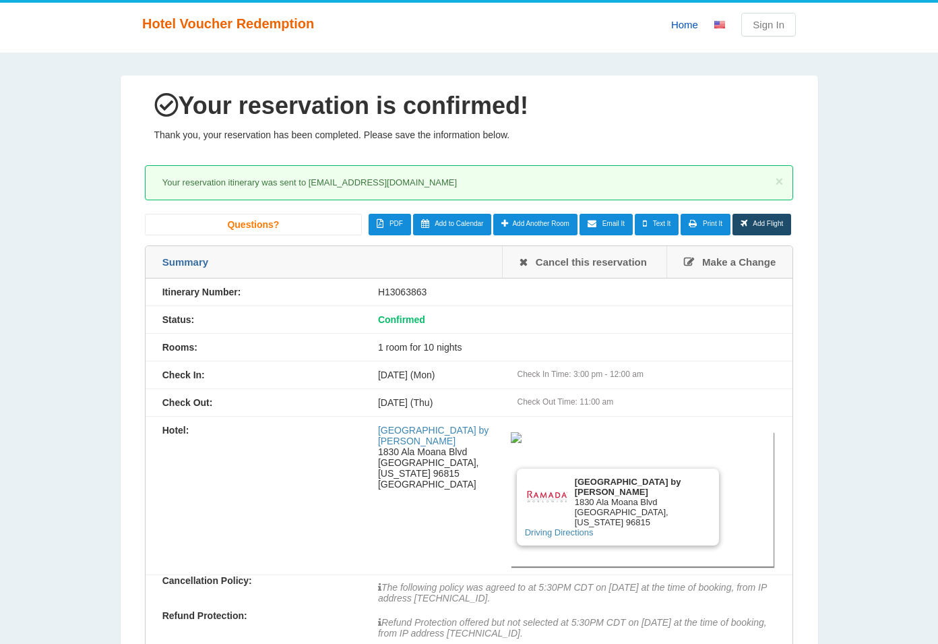
click at [223, 180] on span "Your reservation itinerary was sent to [EMAIL_ADDRESS][DOMAIN_NAME]" at bounding box center [309, 182] width 295 height 10
click at [406, 287] on div "H13063863" at bounding box center [576, 292] width 431 height 11
copy div "H13063863"
